Goal: Check status

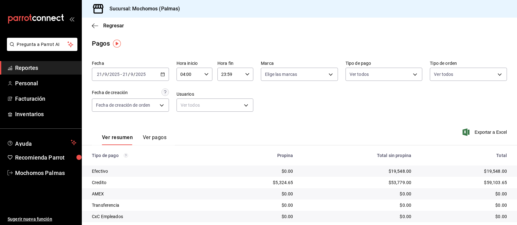
click at [160, 74] on icon "button" at bounding box center [162, 74] width 4 height 4
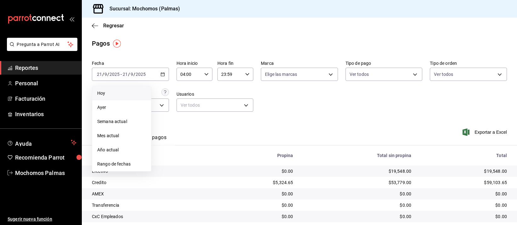
click at [352, 110] on div "Fecha [DATE] [DATE] - [DATE] [DATE] [DATE] [DATE] Semana actual Mes actual Año …" at bounding box center [299, 88] width 415 height 61
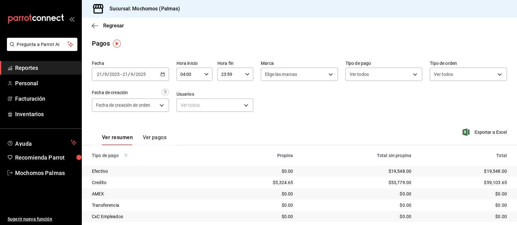
click at [160, 74] on icon "button" at bounding box center [162, 74] width 4 height 4
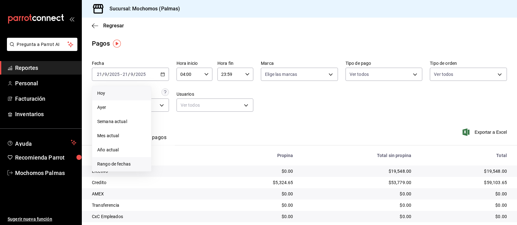
click at [112, 163] on span "Rango de fechas" at bounding box center [121, 164] width 49 height 7
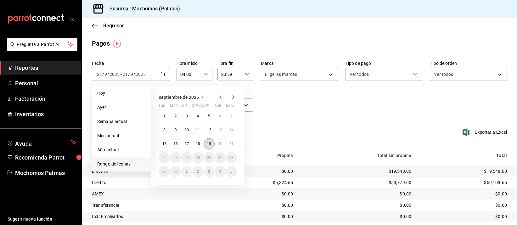
click at [209, 143] on abbr "19" at bounding box center [209, 143] width 4 height 4
click at [218, 144] on abbr "20" at bounding box center [220, 143] width 4 height 4
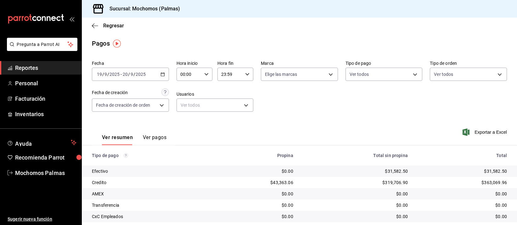
click at [204, 73] on icon "button" at bounding box center [206, 74] width 4 height 4
click at [182, 111] on span "04" at bounding box center [184, 111] width 8 height 5
type input "04:00"
click at [242, 73] on div at bounding box center [258, 112] width 517 height 225
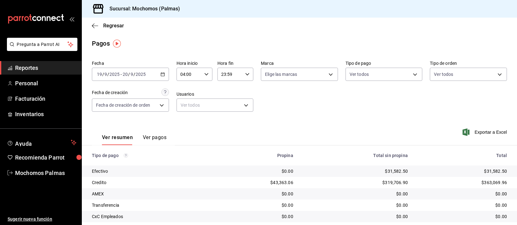
click at [245, 72] on icon "button" at bounding box center [247, 74] width 4 height 4
click at [225, 109] on span "04" at bounding box center [224, 111] width 8 height 5
type input "04:59"
click at [301, 115] on div at bounding box center [258, 112] width 517 height 225
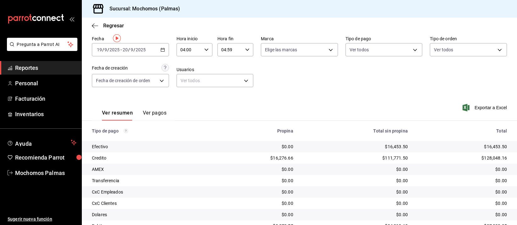
scroll to position [64, 0]
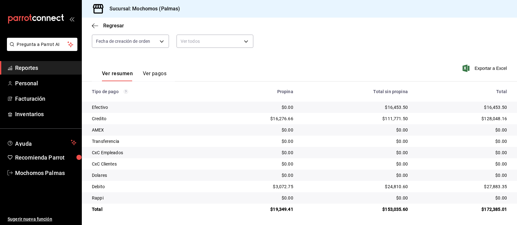
click at [317, 113] on td "$111,771.50" at bounding box center [355, 118] width 114 height 11
